Goal: Find contact information: Find contact information

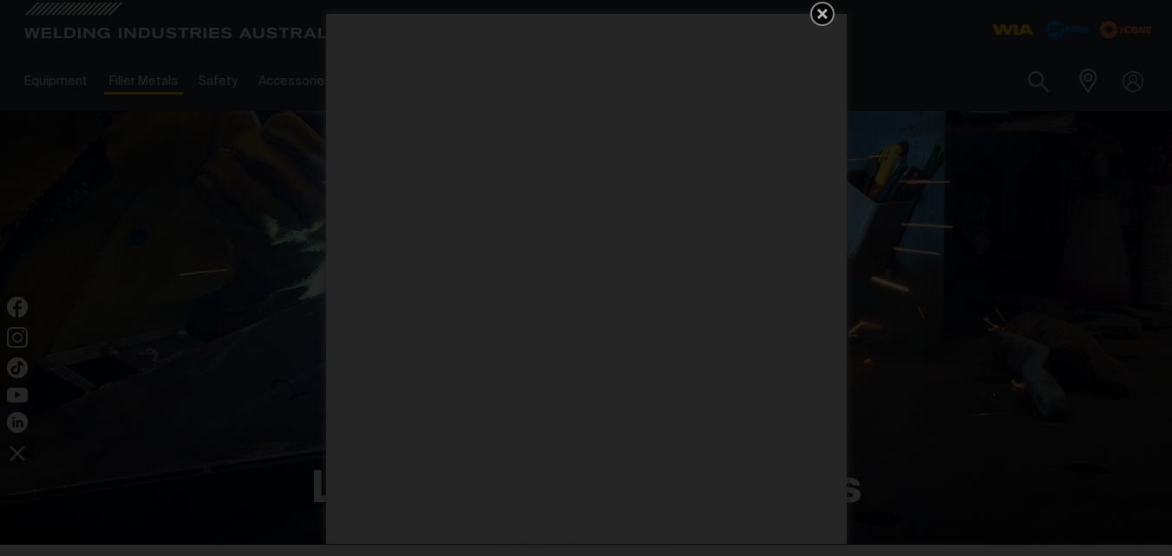
click at [818, 8] on icon "Get 5 WIA Welding Guides Free!" at bounding box center [822, 13] width 21 height 21
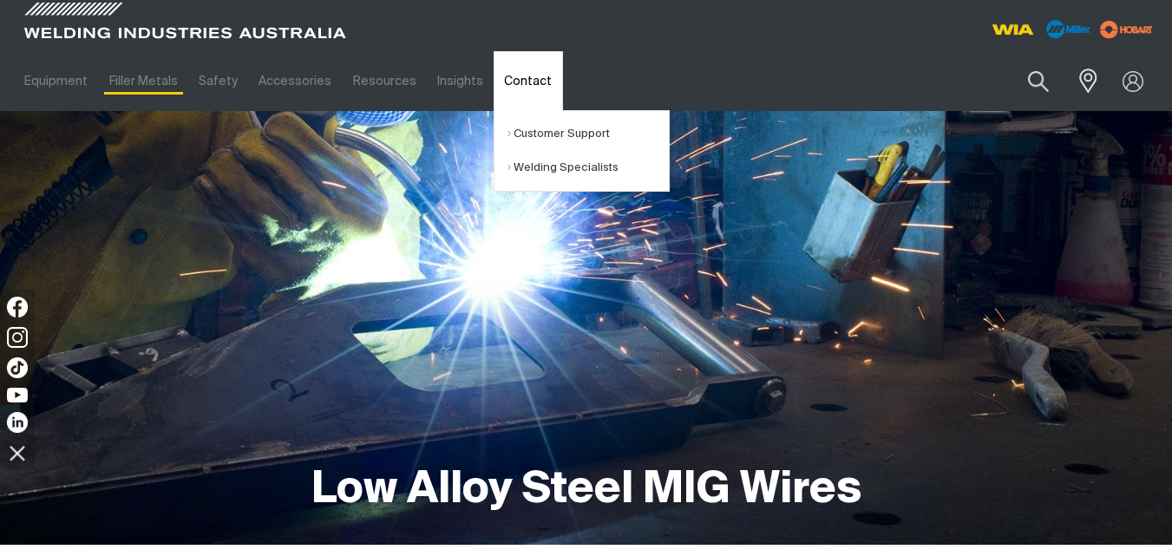
click at [531, 82] on link "Contact" at bounding box center [528, 81] width 69 height 60
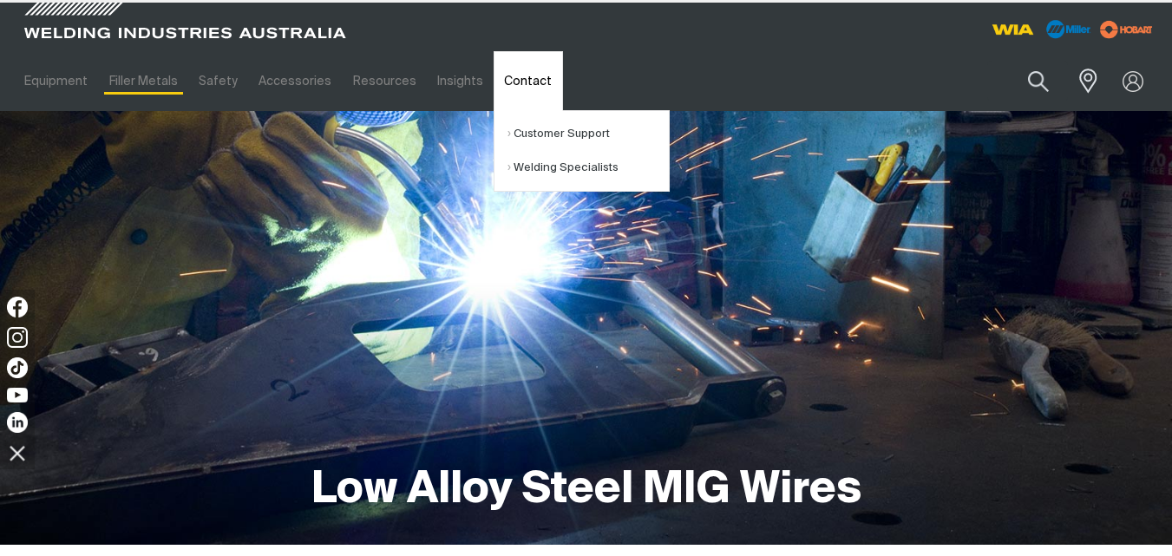
click at [531, 82] on link "Contact" at bounding box center [528, 81] width 69 height 60
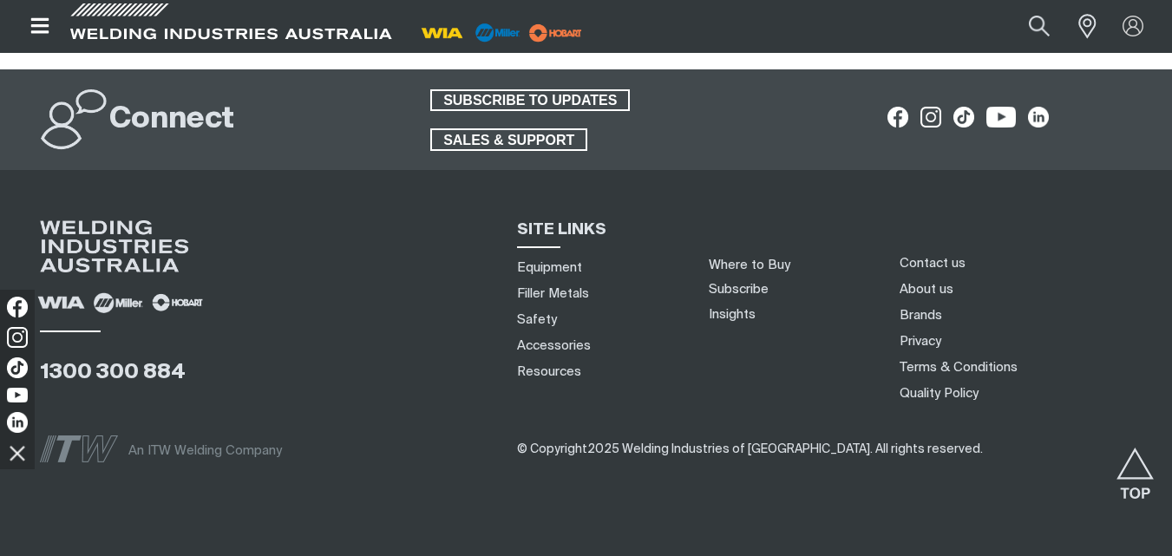
scroll to position [1710, 0]
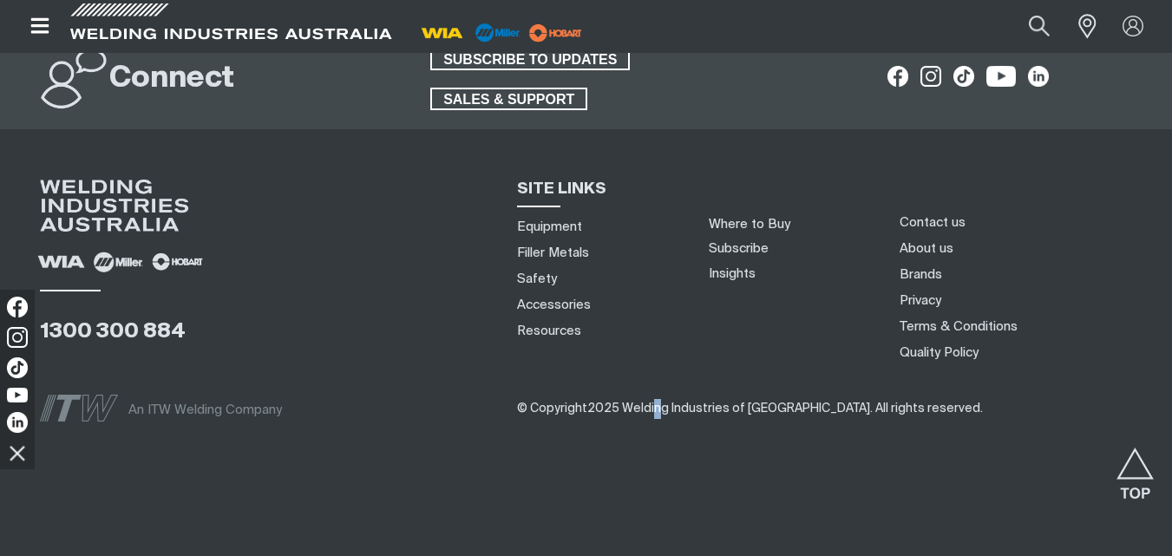
click at [660, 405] on span "© Copyright 2025 Welding Industries of [GEOGRAPHIC_DATA] . All rights reserved." at bounding box center [750, 409] width 466 height 12
drag, startPoint x: 617, startPoint y: 409, endPoint x: 791, endPoint y: 411, distance: 174.5
click at [791, 411] on span "© Copyright 2025 Welding Industries of [GEOGRAPHIC_DATA] . All rights reserved." at bounding box center [750, 409] width 466 height 12
copy span "Welding Industries of [GEOGRAPHIC_DATA] ."
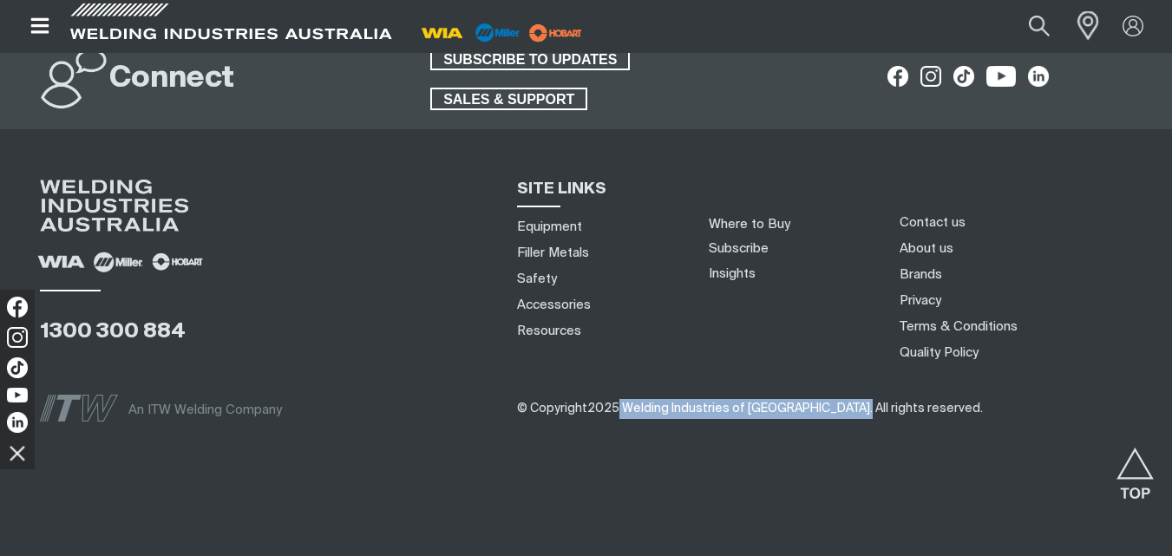
click at [1076, 24] on span at bounding box center [1084, 26] width 38 height 35
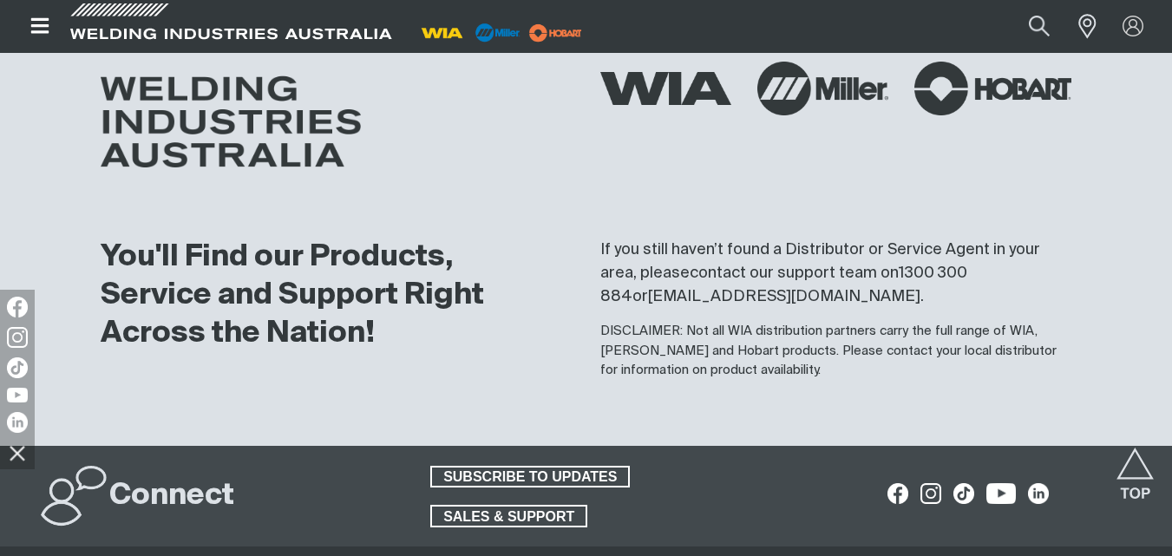
scroll to position [2269, 0]
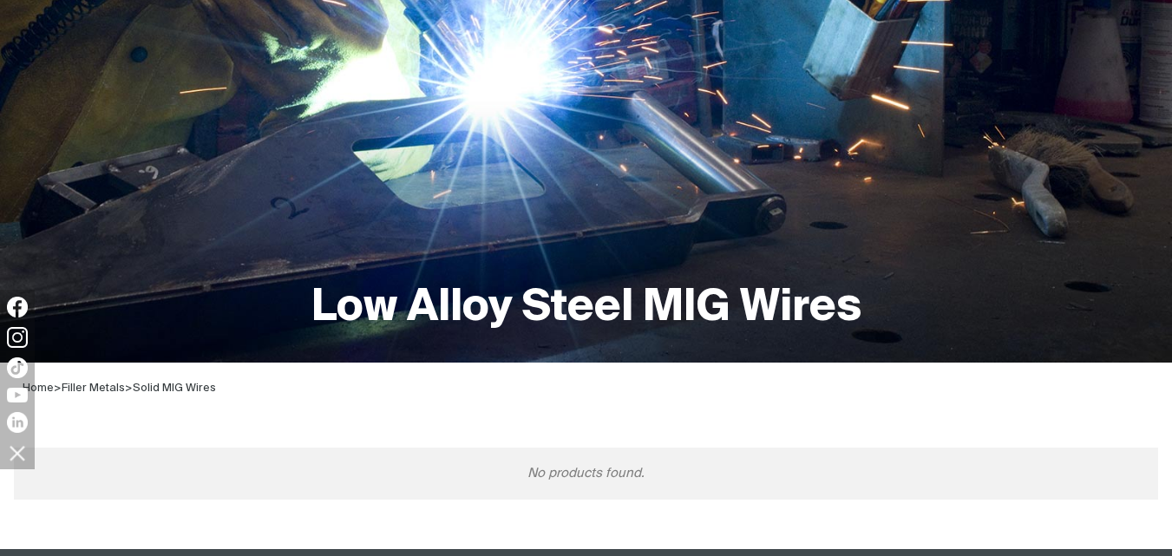
scroll to position [347, 0]
